Goal: Find contact information: Find contact information

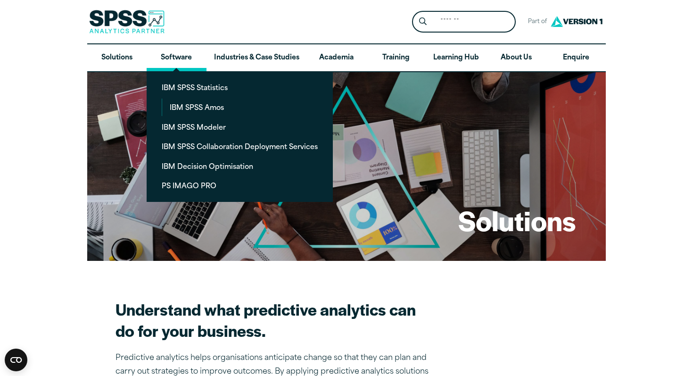
click at [183, 52] on link "Software" at bounding box center [176, 57] width 59 height 27
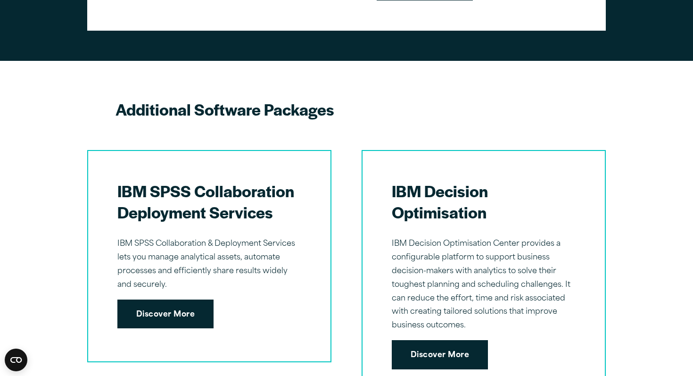
scroll to position [1281, 0]
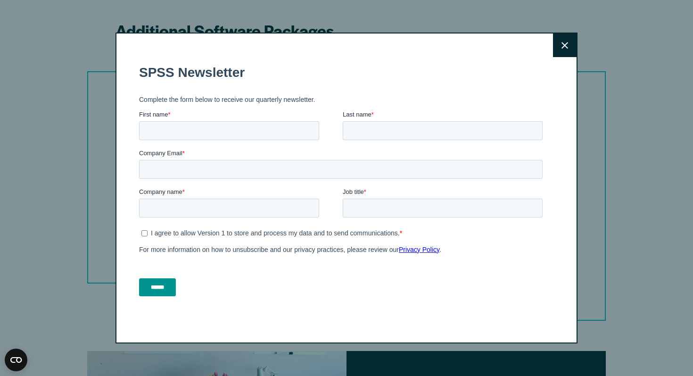
click at [567, 47] on icon at bounding box center [564, 45] width 7 height 7
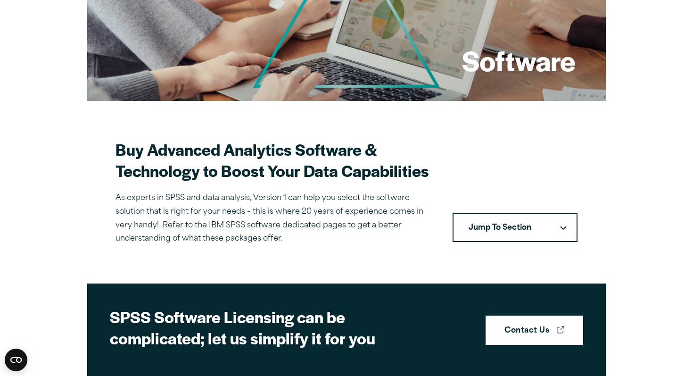
scroll to position [156, 0]
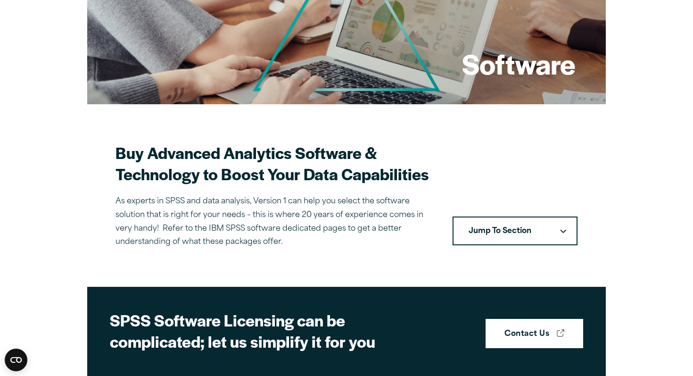
click at [565, 236] on button "Jump To Section" at bounding box center [515, 230] width 125 height 29
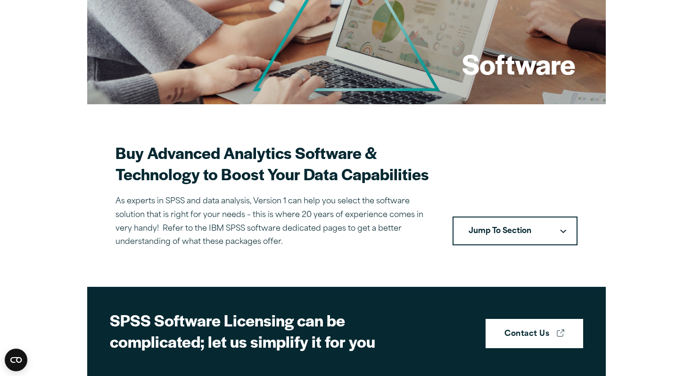
scroll to position [0, 0]
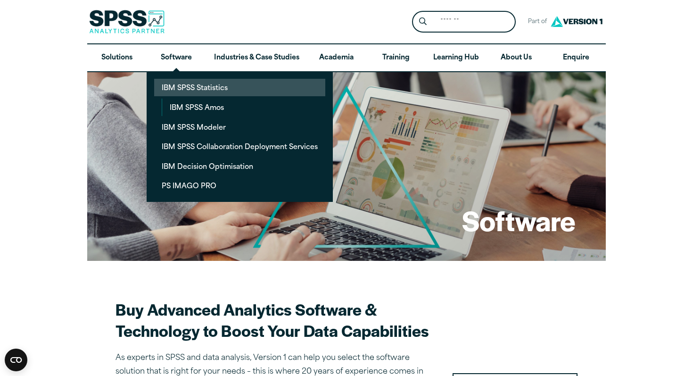
click at [194, 86] on link "IBM SPSS Statistics" at bounding box center [239, 87] width 171 height 17
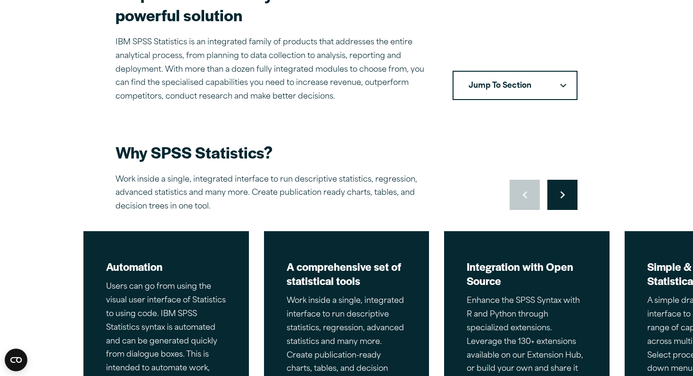
scroll to position [292, 0]
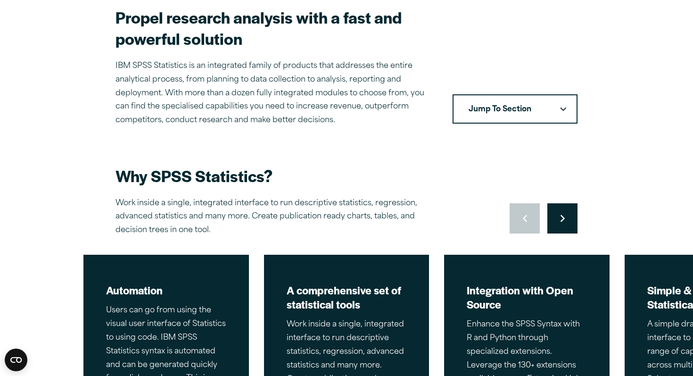
click at [561, 107] on icon "Downward pointing chevron" at bounding box center [563, 108] width 6 height 3
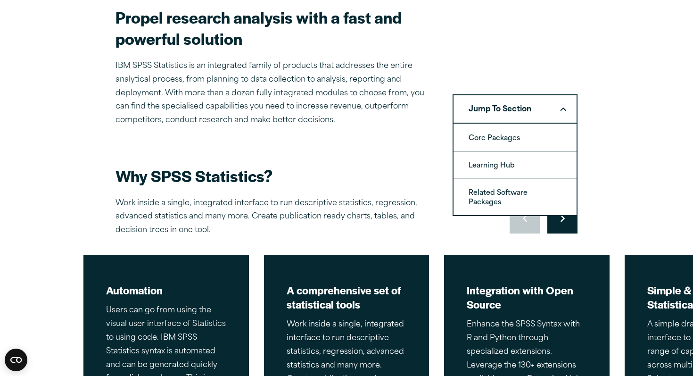
click at [518, 104] on button "Jump To Section" at bounding box center [515, 108] width 125 height 29
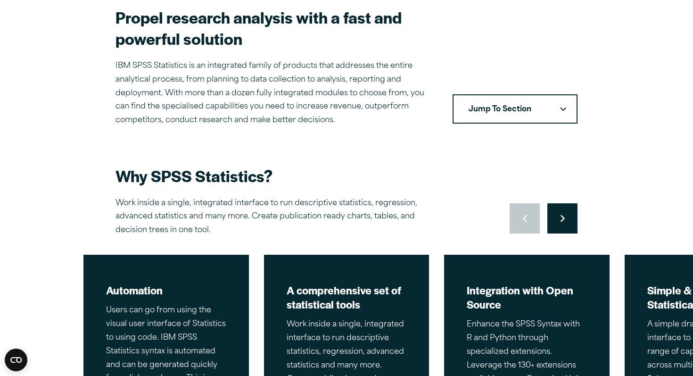
click at [518, 104] on button "Jump To Section" at bounding box center [515, 108] width 125 height 29
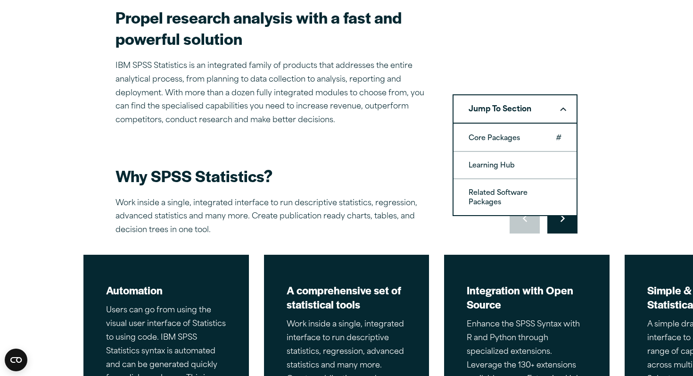
click at [517, 134] on link "Core Packages" at bounding box center [514, 137] width 123 height 26
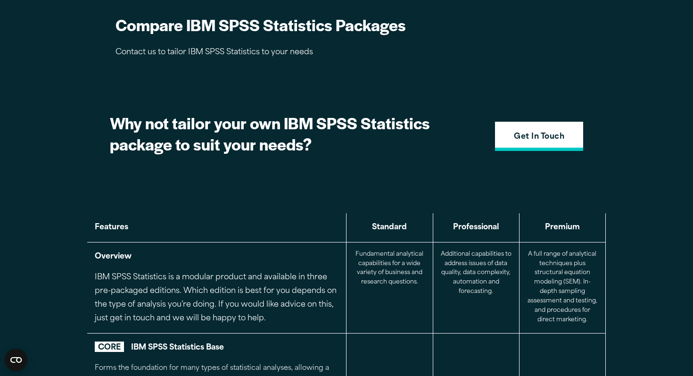
scroll to position [932, 0]
click at [519, 130] on link "Get In Touch" at bounding box center [539, 135] width 88 height 29
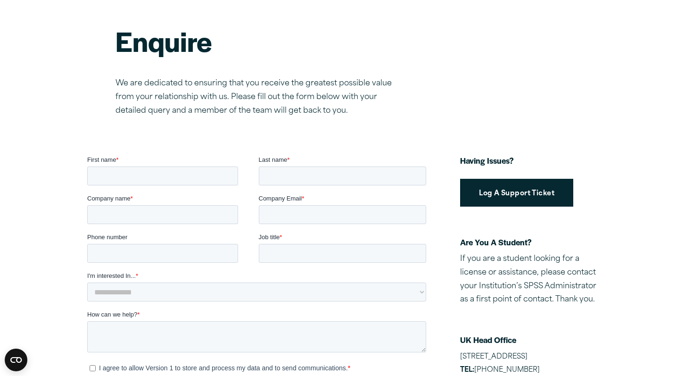
scroll to position [88, 0]
